Goal: Information Seeking & Learning: Learn about a topic

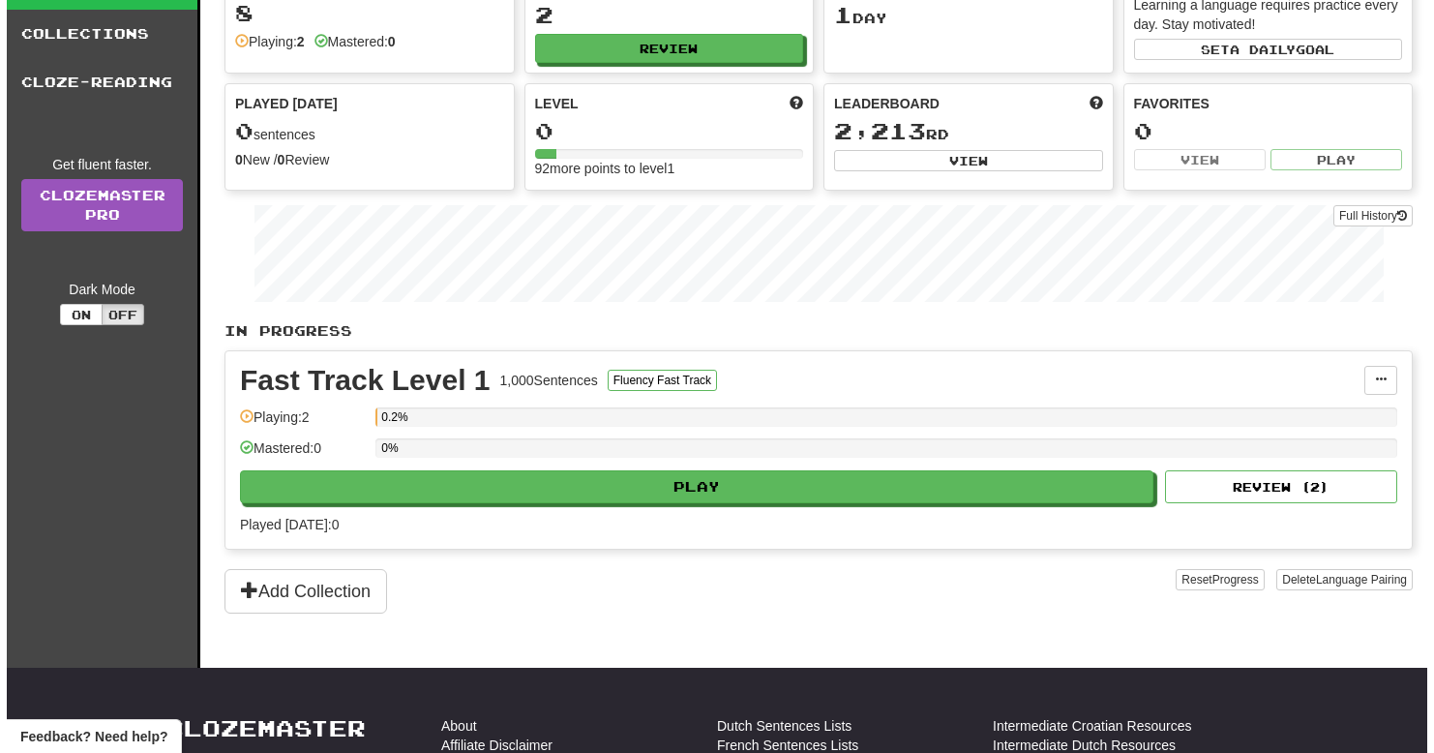
scroll to position [143, 0]
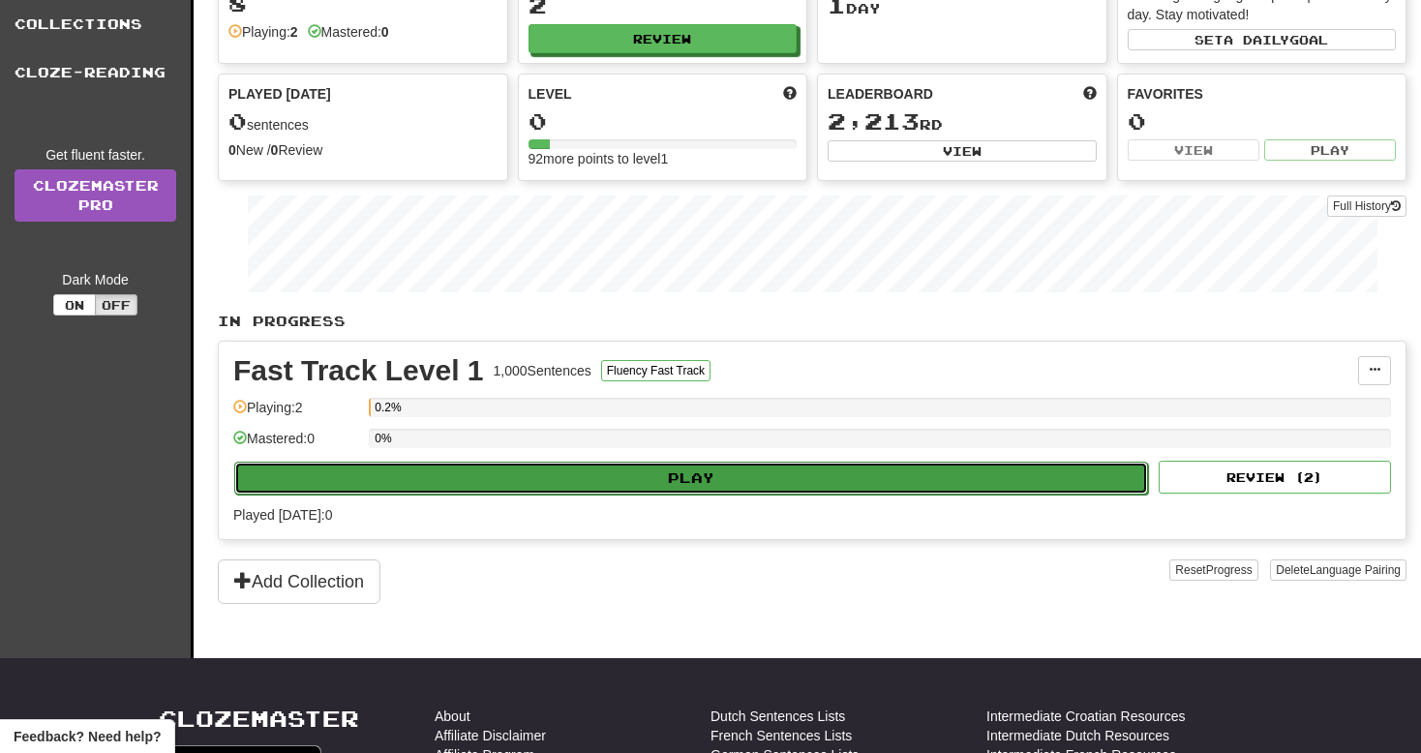
click at [729, 486] on button "Play" at bounding box center [690, 478] width 913 height 33
select select "**"
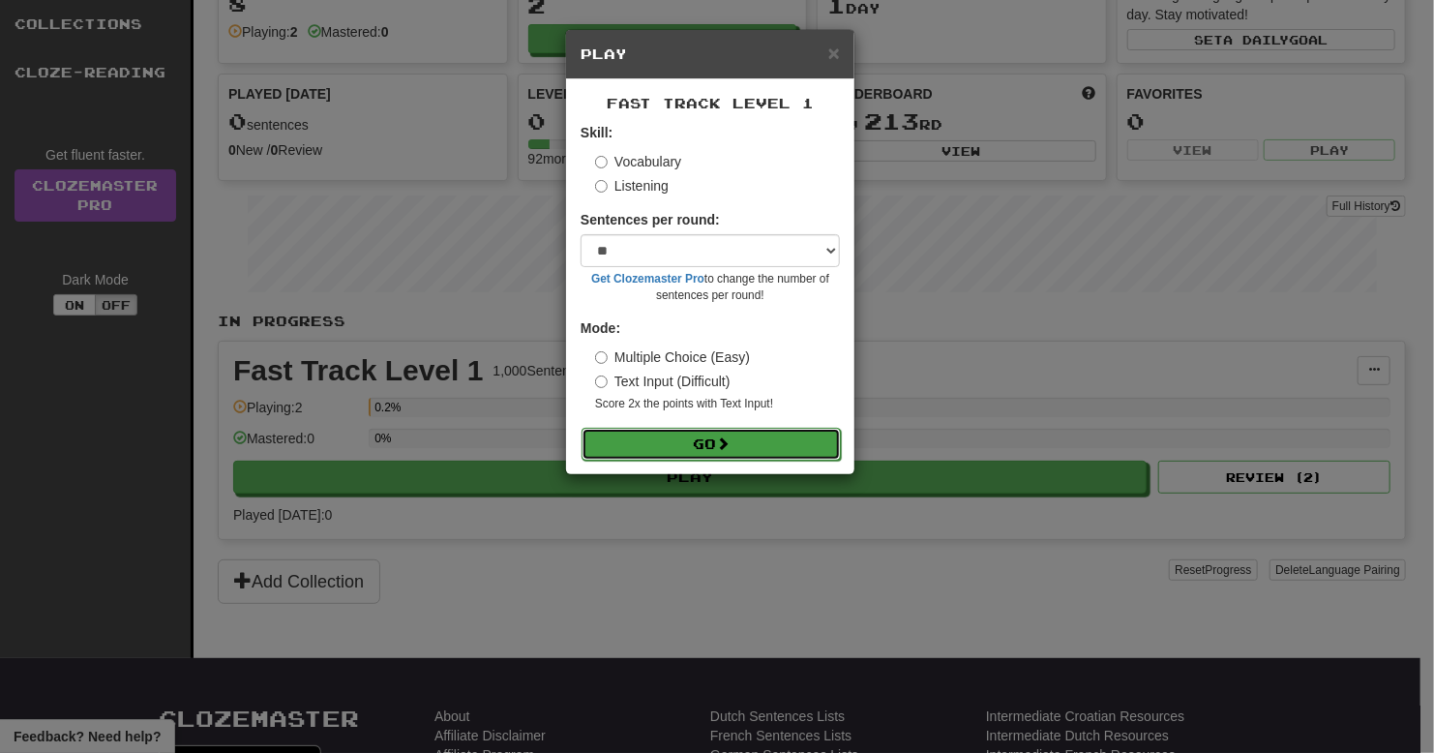
click at [729, 445] on span at bounding box center [723, 443] width 14 height 14
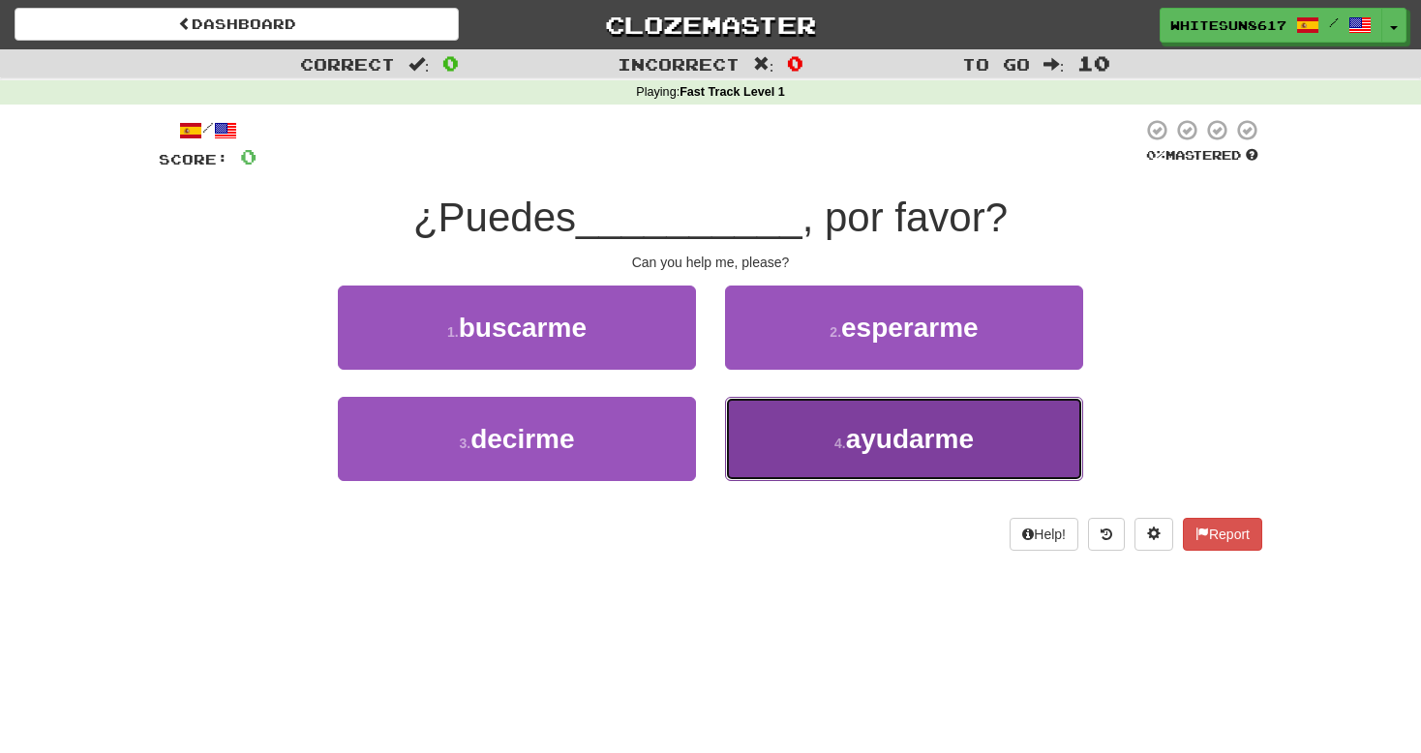
click at [820, 444] on button "4 . ayudarme" at bounding box center [904, 439] width 358 height 84
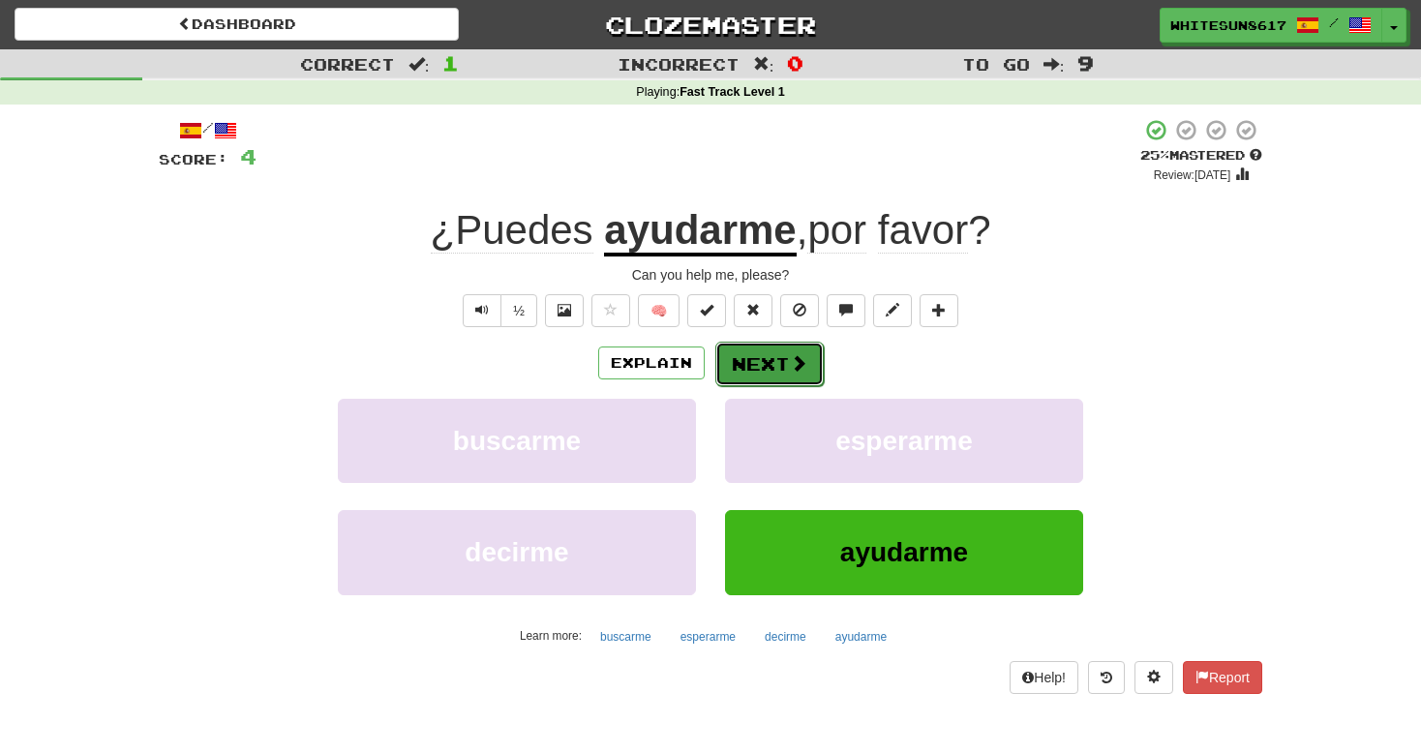
click at [790, 371] on span at bounding box center [798, 362] width 17 height 17
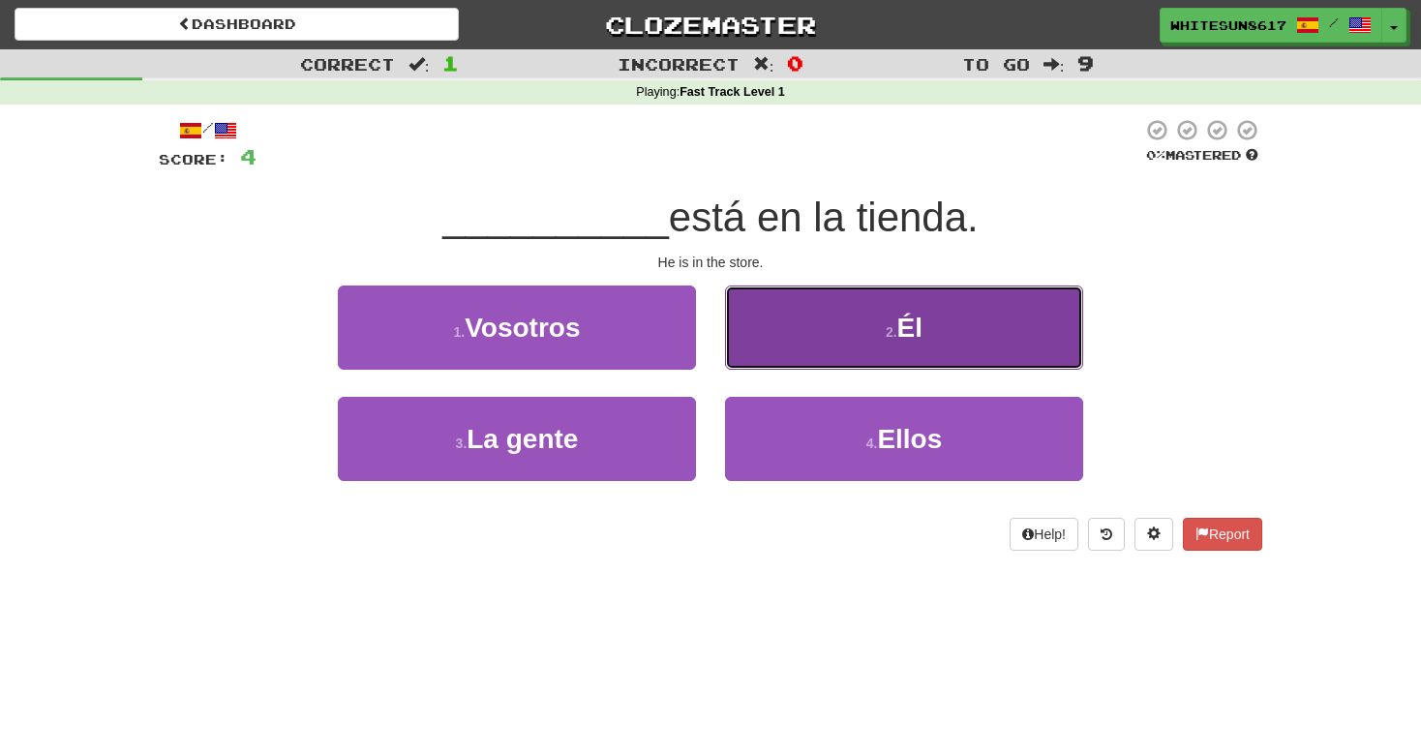
click at [838, 308] on button "2 . Él" at bounding box center [904, 327] width 358 height 84
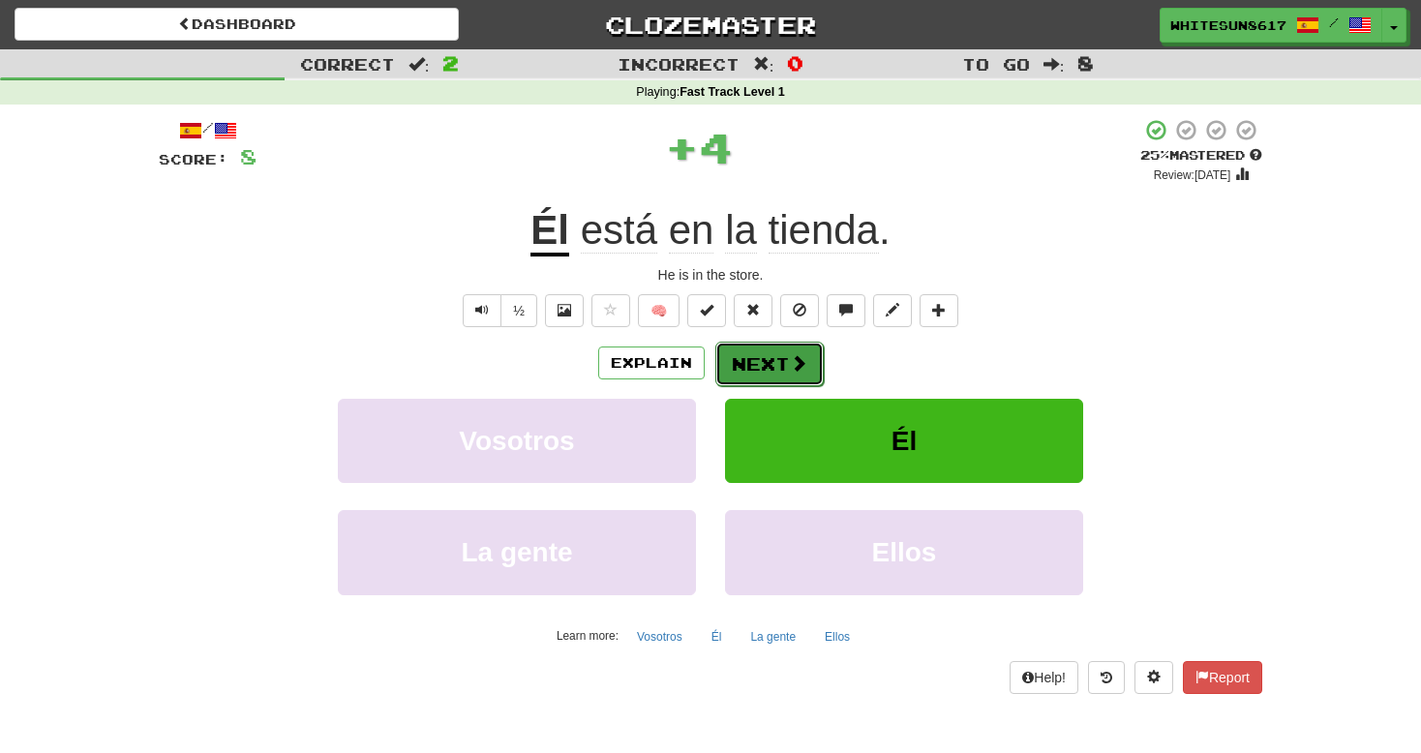
click at [771, 373] on button "Next" at bounding box center [769, 364] width 108 height 45
